Goal: Information Seeking & Learning: Compare options

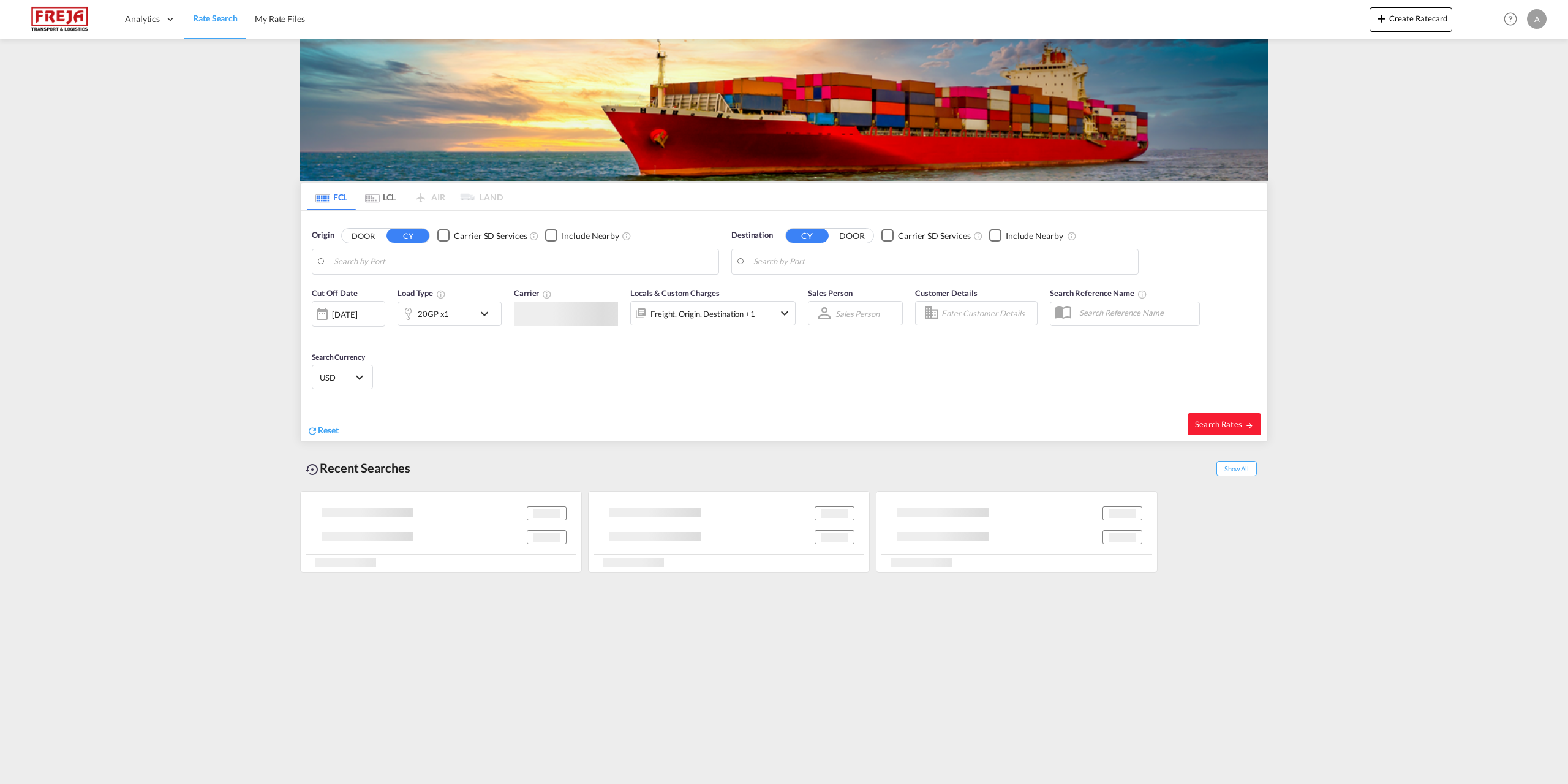
type input "[GEOGRAPHIC_DATA], [GEOGRAPHIC_DATA]"
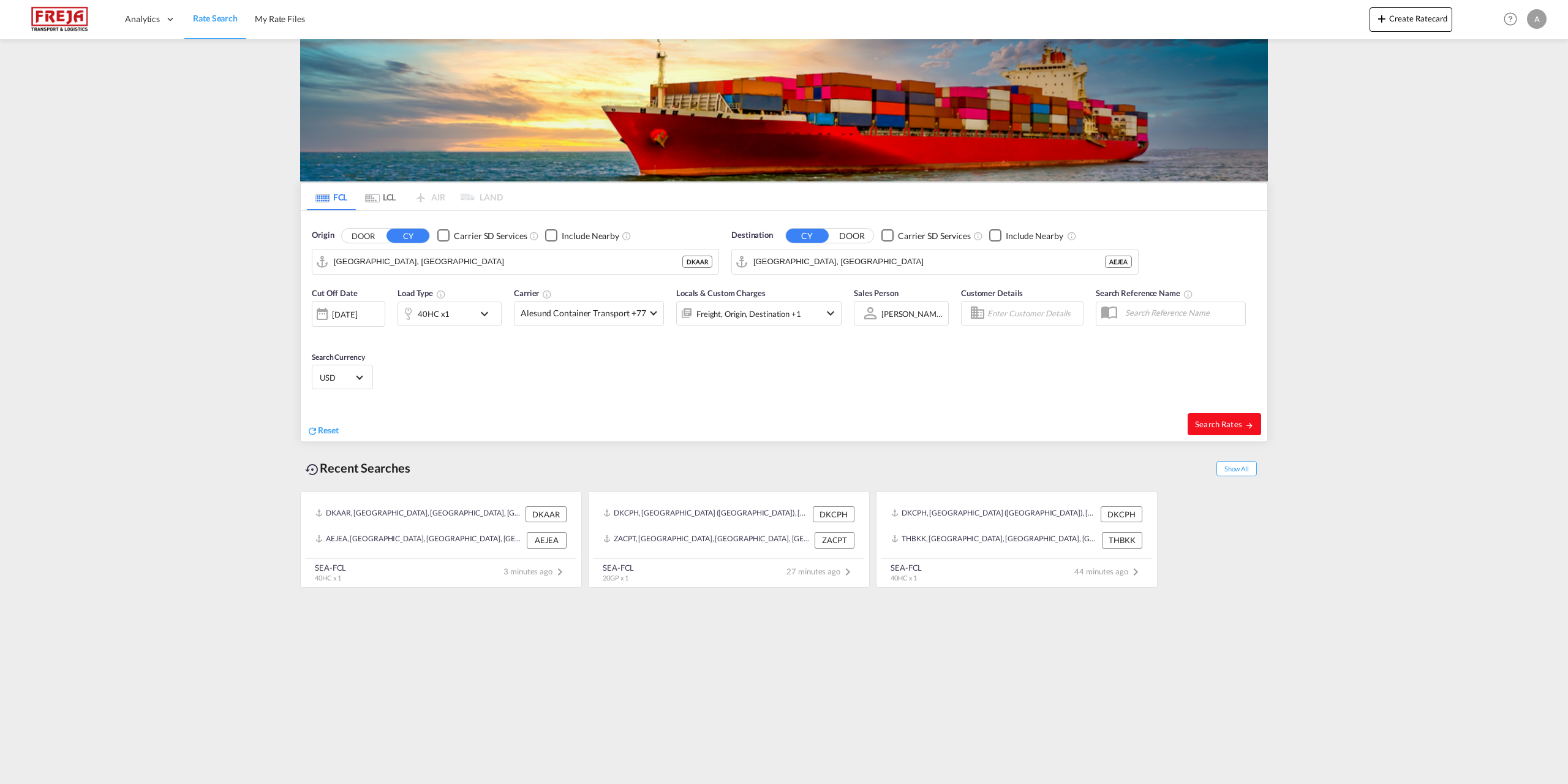
click at [1223, 425] on span "Search Rates" at bounding box center [1224, 423] width 59 height 10
type input "DKAAR to AEJEA / [DATE]"
